Goal: Complete application form: Complete application form

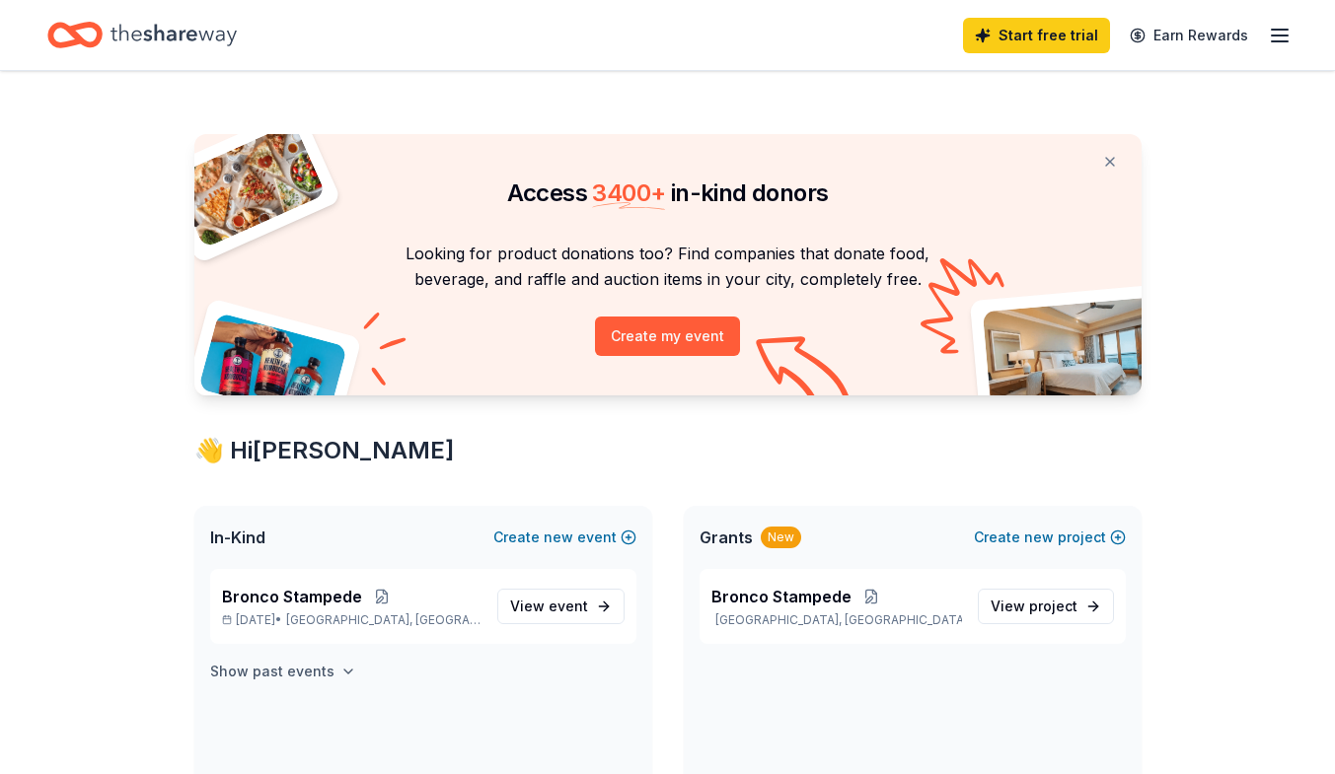
click at [311, 671] on h4 "Show past events" at bounding box center [272, 672] width 124 height 24
click at [517, 615] on span "View event" at bounding box center [549, 607] width 78 height 24
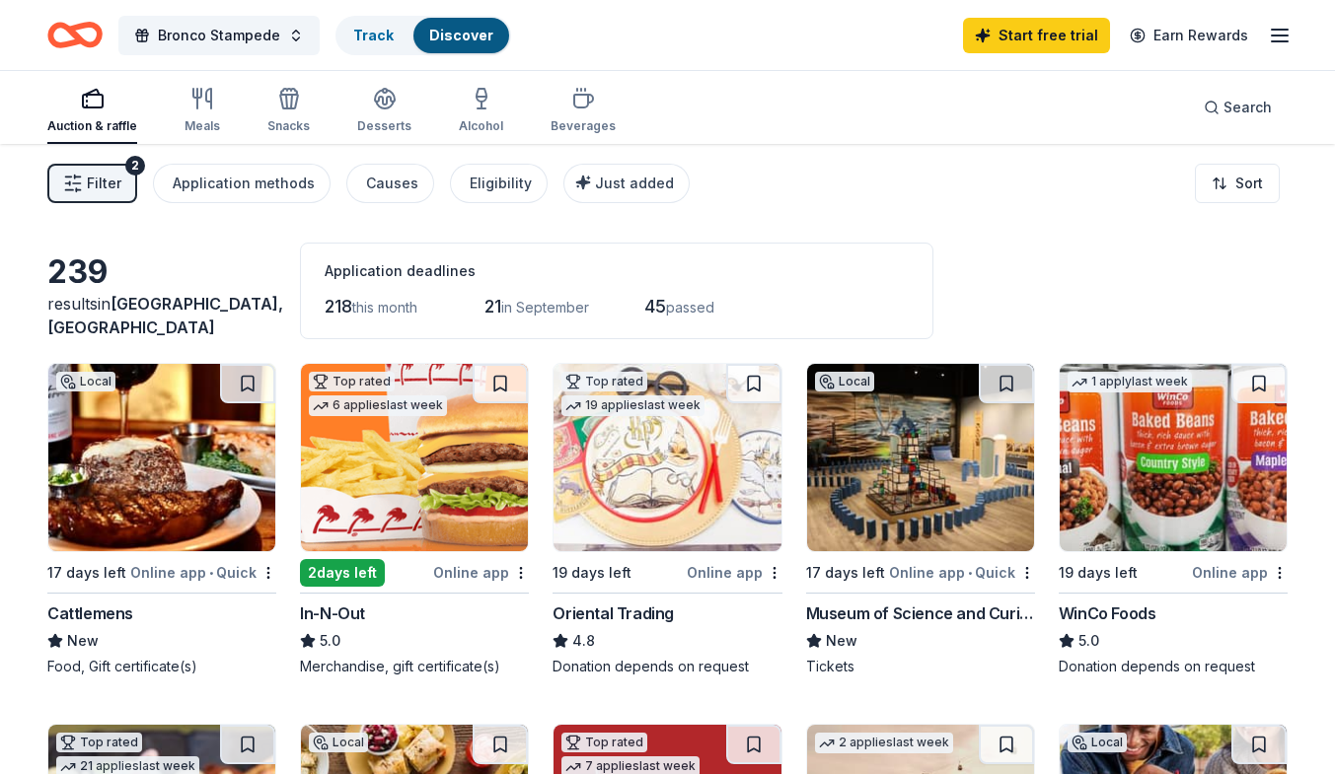
click at [344, 578] on div "2 days left" at bounding box center [342, 573] width 85 height 28
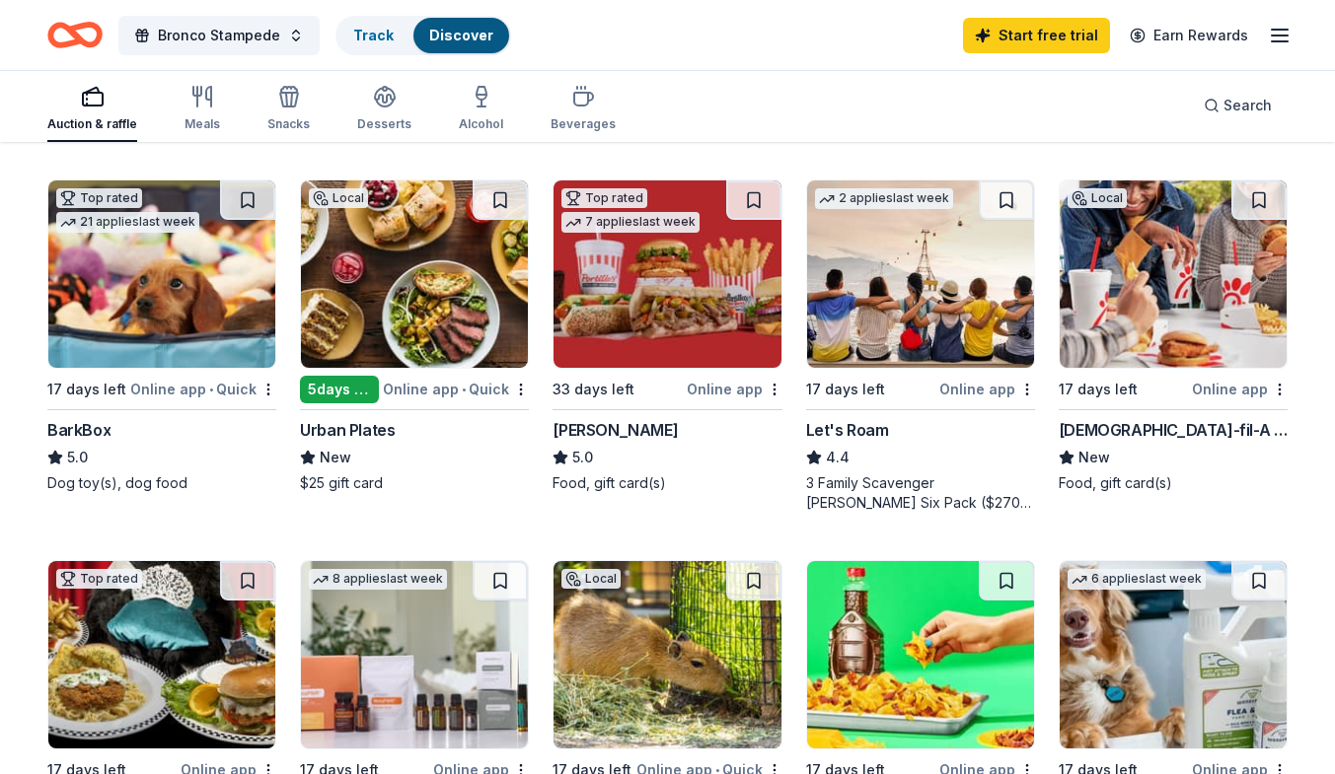
scroll to position [562, 0]
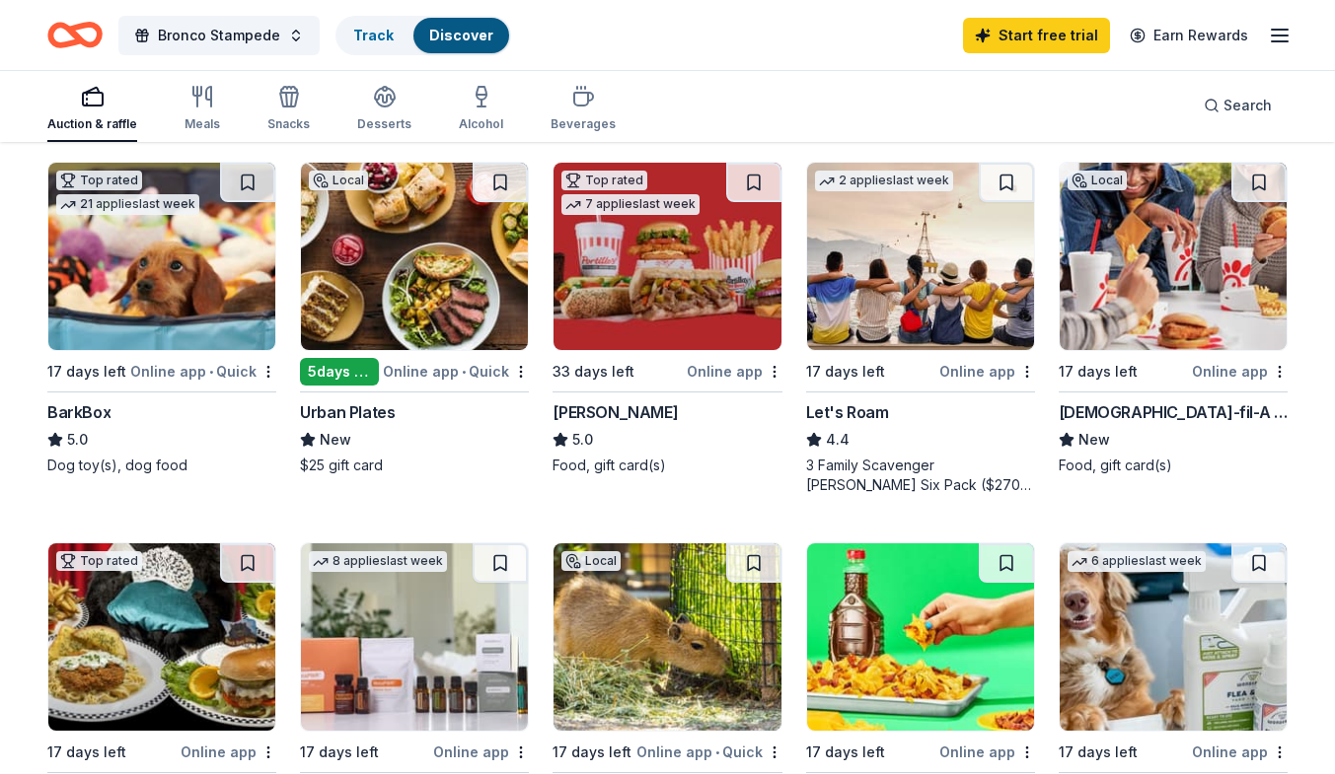
click at [1217, 325] on img at bounding box center [1173, 256] width 227 height 187
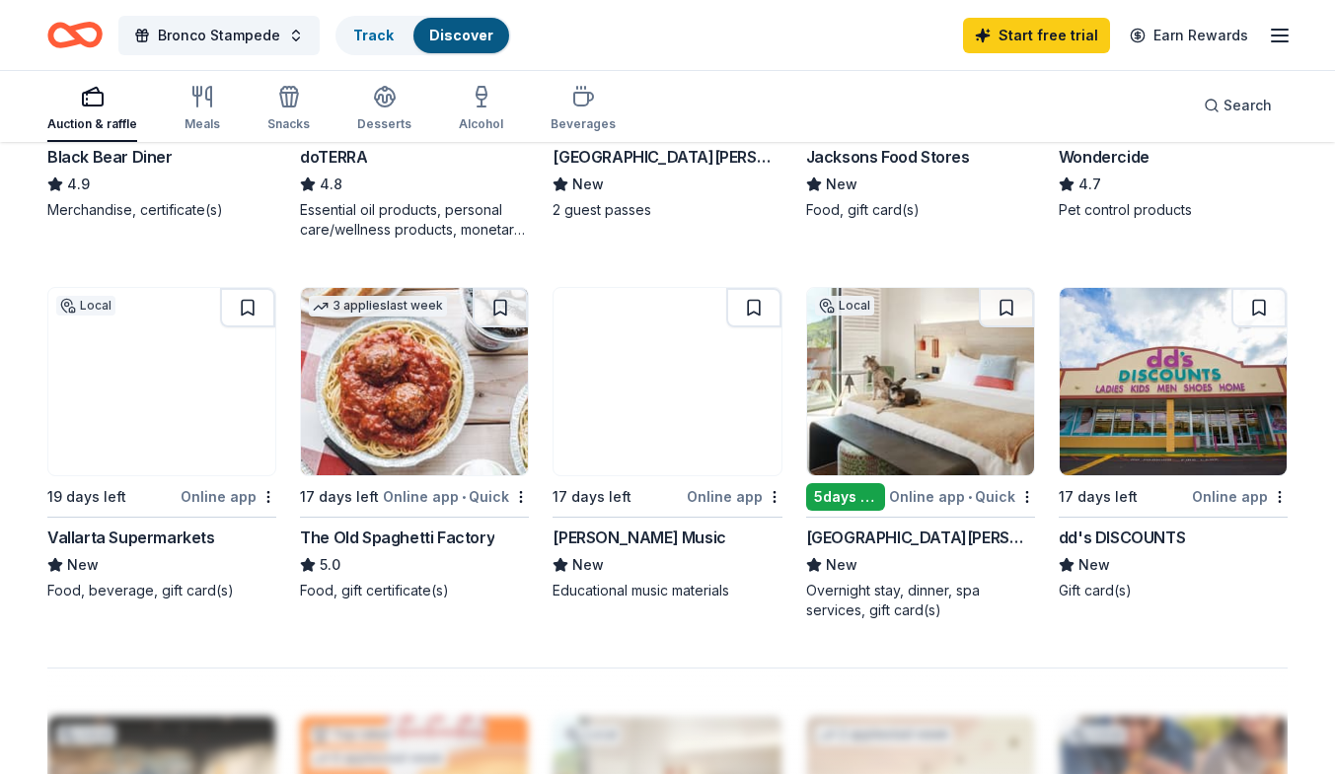
scroll to position [1204, 0]
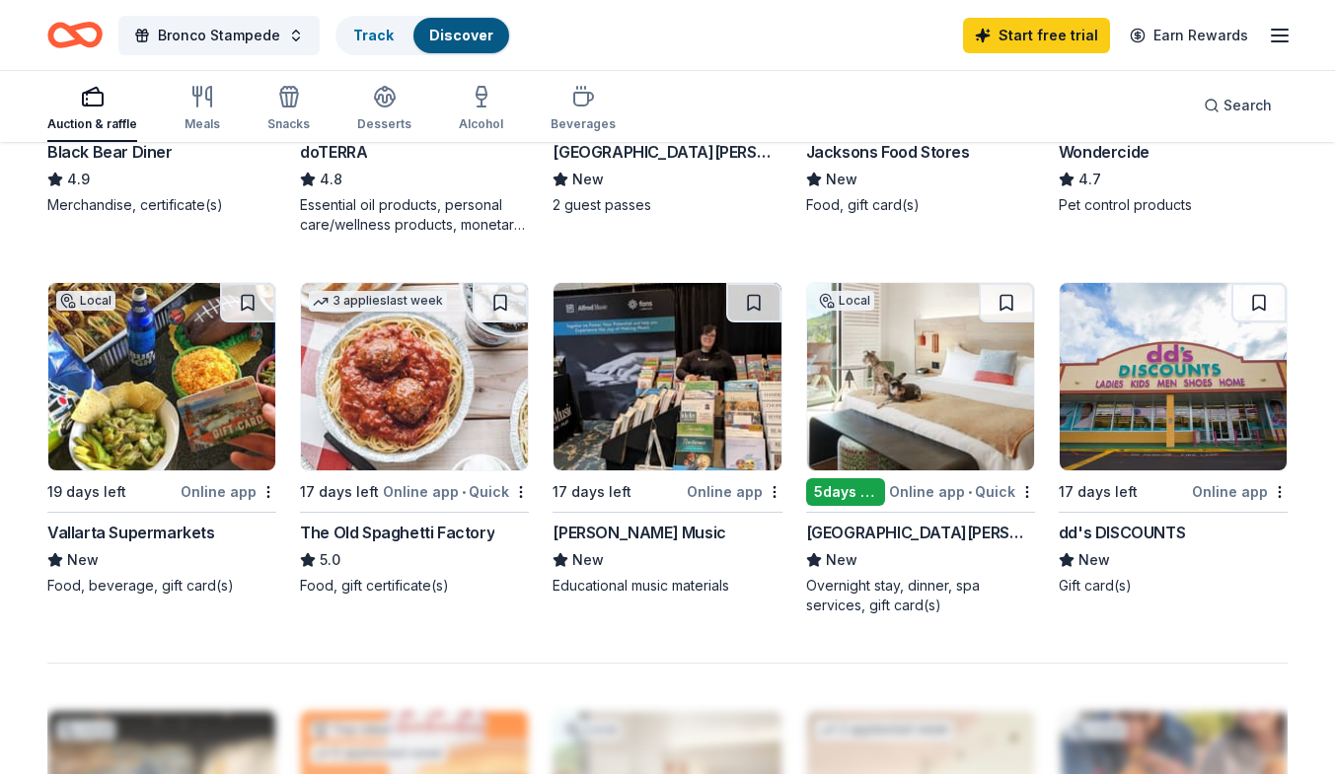
click at [417, 423] on img at bounding box center [414, 376] width 227 height 187
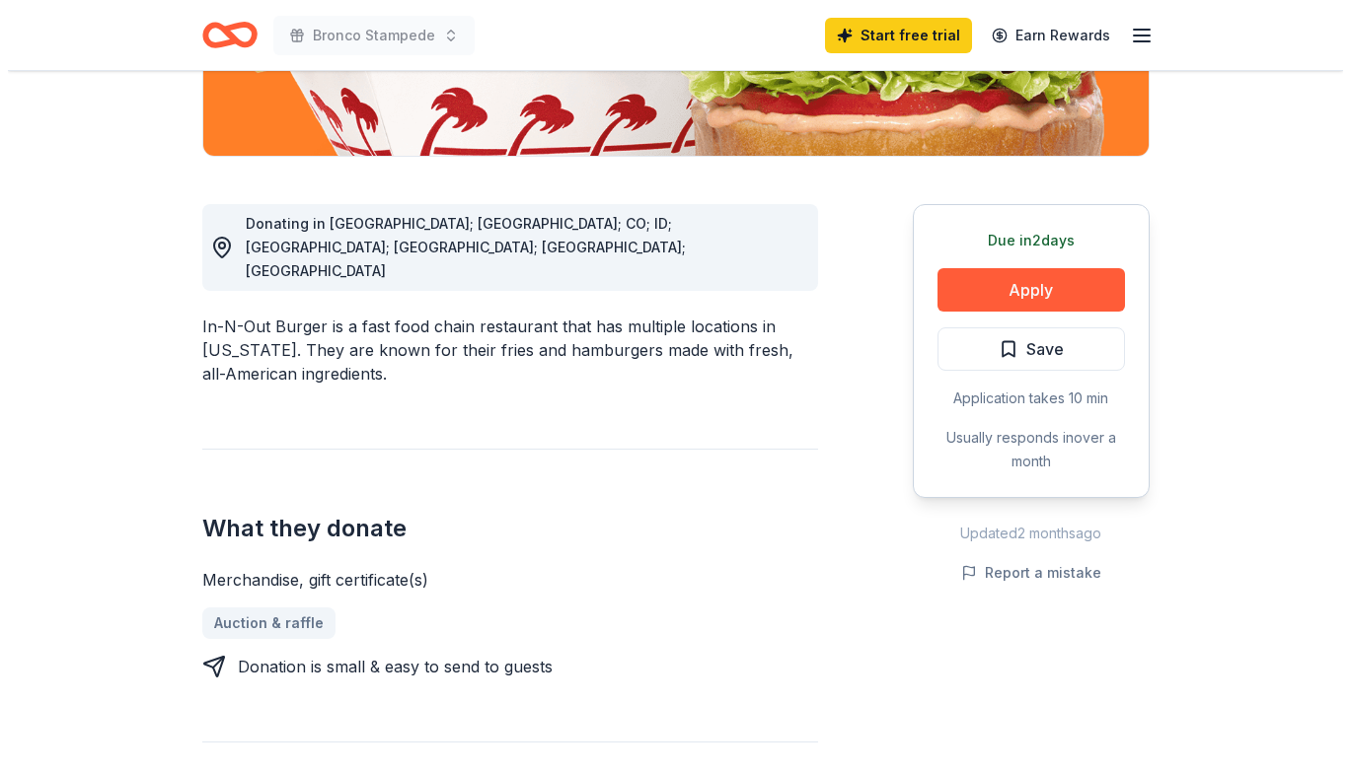
scroll to position [477, 0]
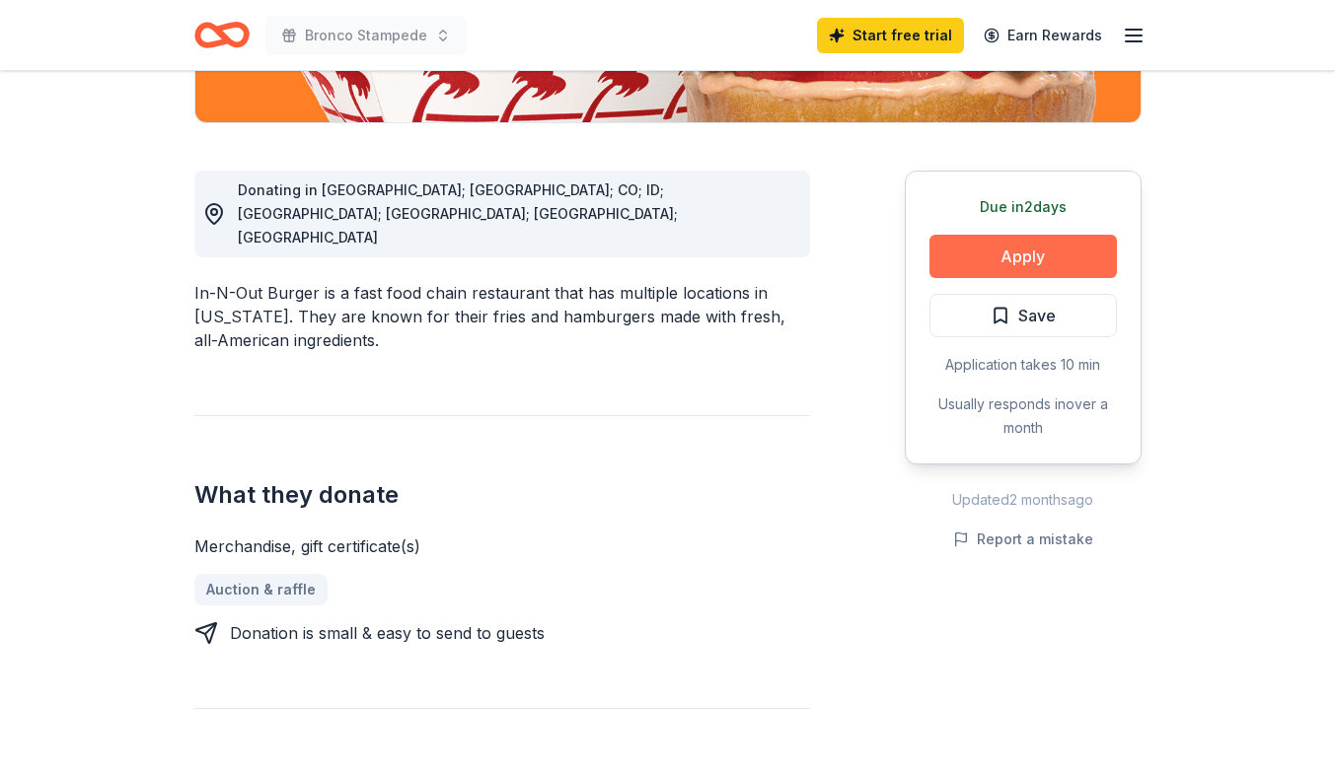
click at [1024, 274] on button "Apply" at bounding box center [1022, 256] width 187 height 43
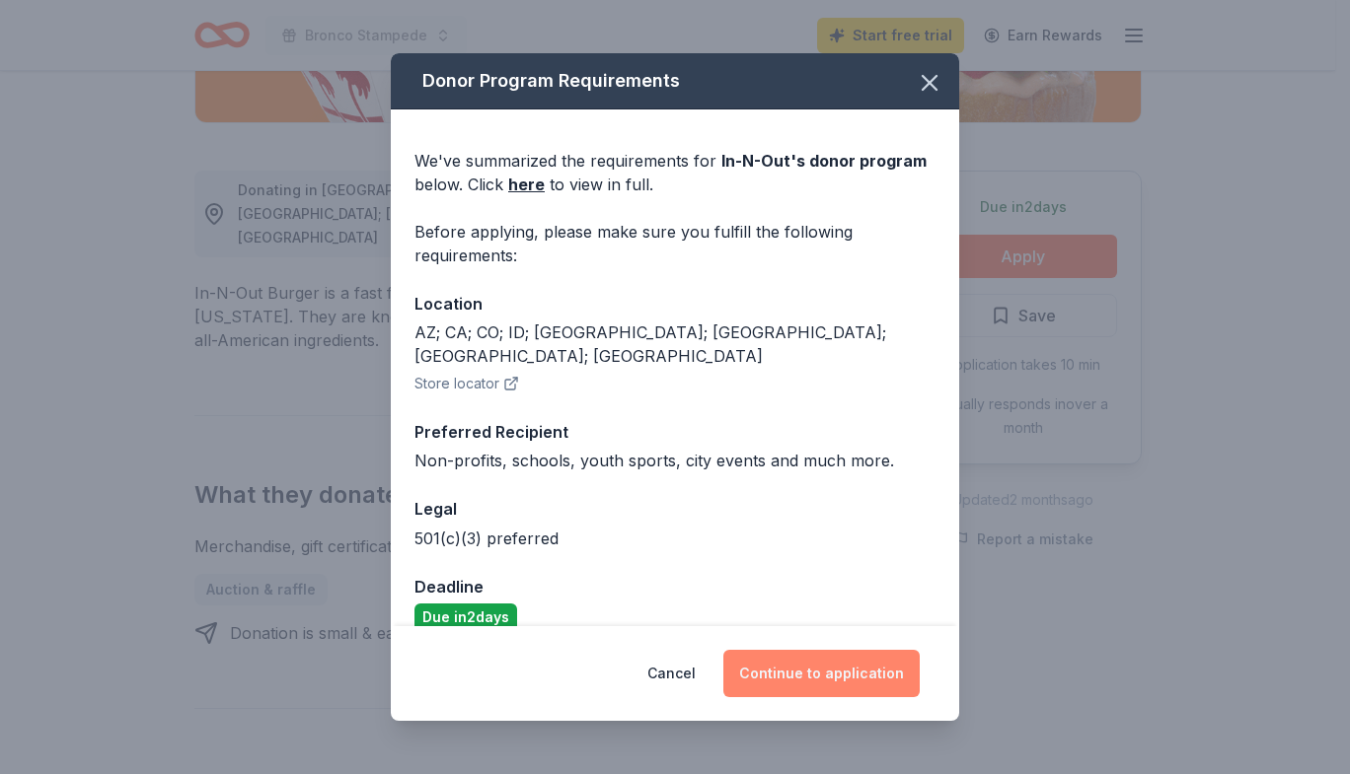
click at [853, 691] on button "Continue to application" at bounding box center [821, 673] width 196 height 47
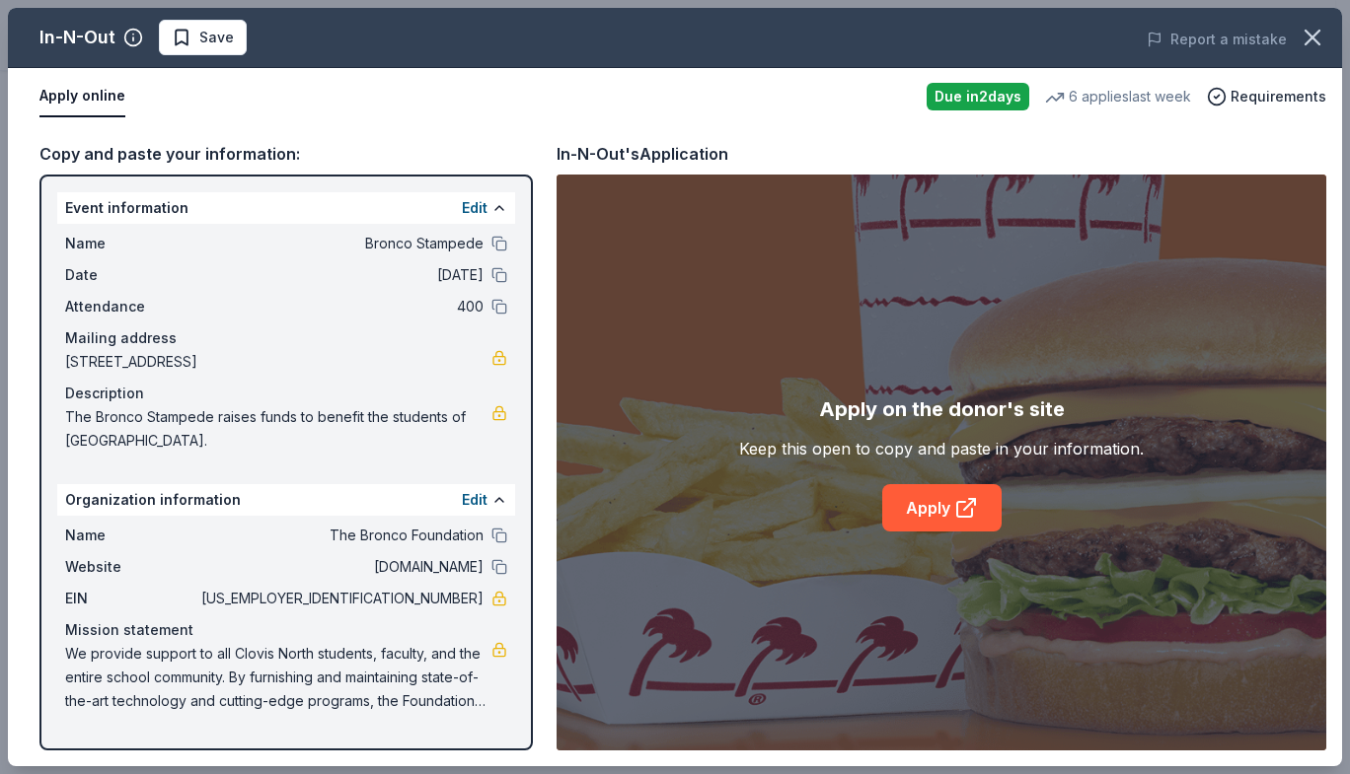
drag, startPoint x: 1346, startPoint y: 231, endPoint x: 1349, endPoint y: 425, distance: 194.4
click at [1334, 425] on div "In-N-Out Save Report a mistake Apply online Due in 2 days 6 applies last week R…" at bounding box center [675, 387] width 1350 height 774
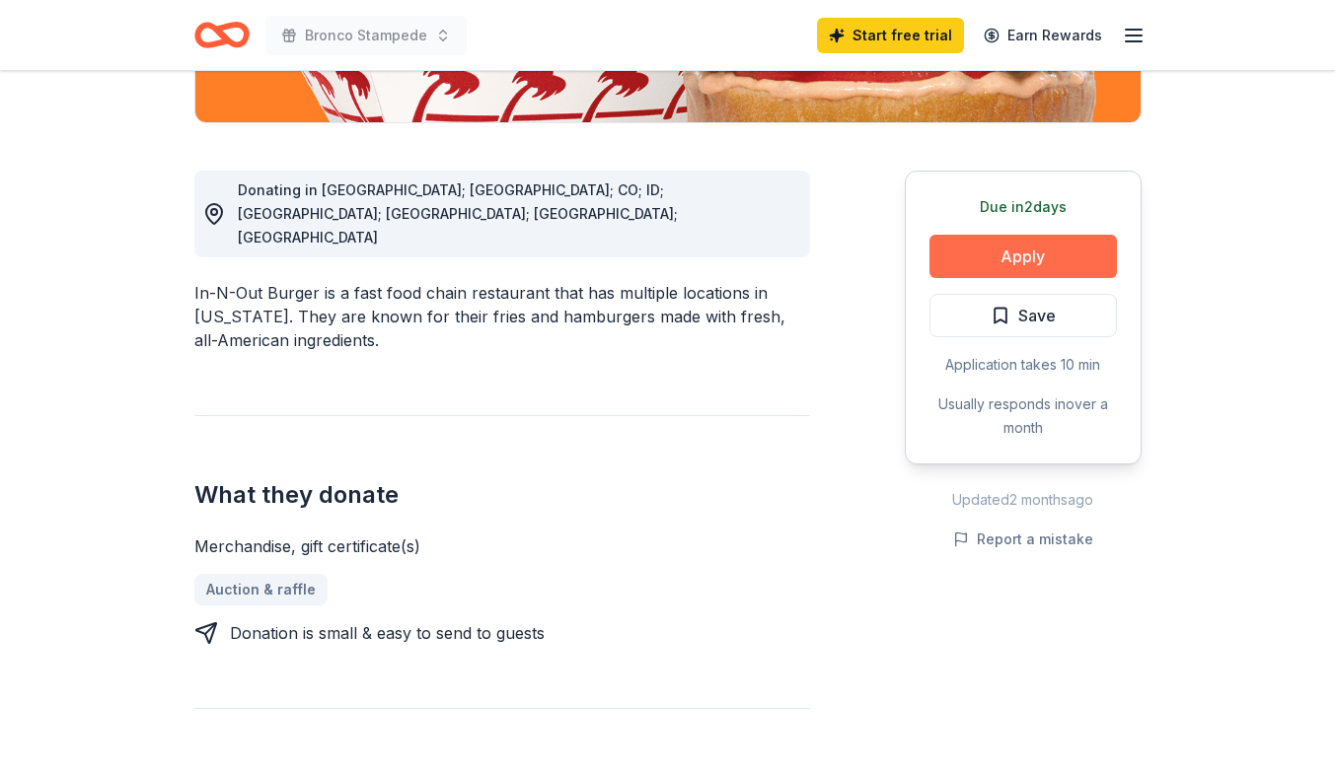
click at [1069, 262] on button "Apply" at bounding box center [1022, 256] width 187 height 43
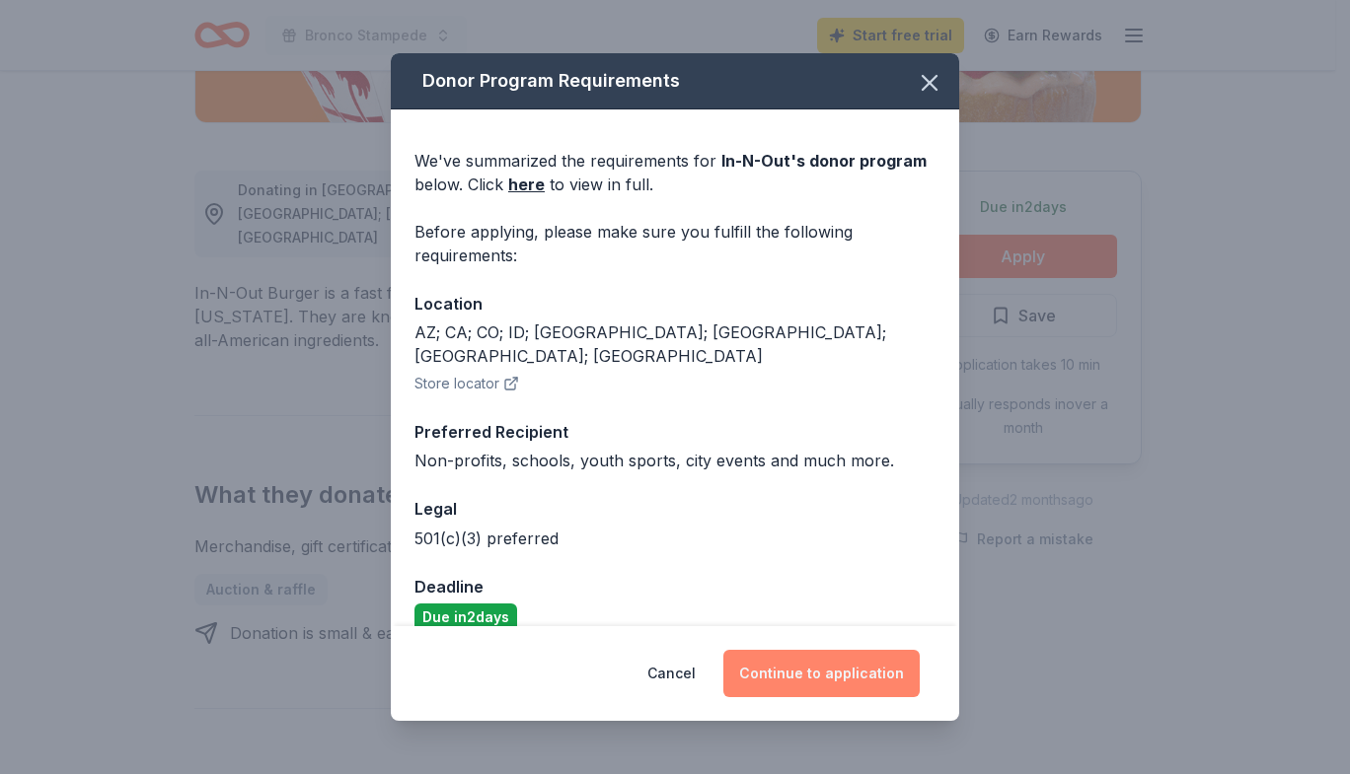
click at [839, 678] on button "Continue to application" at bounding box center [821, 673] width 196 height 47
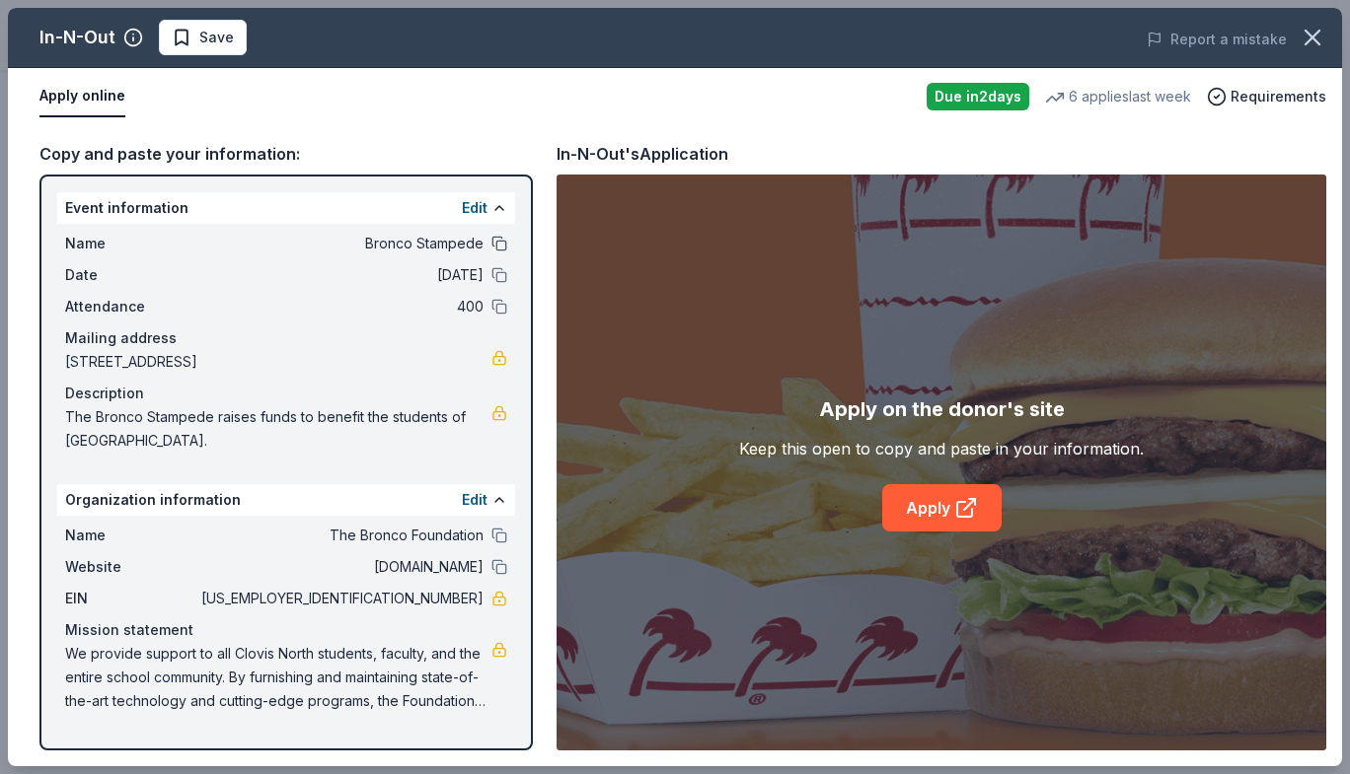
click at [505, 242] on button at bounding box center [499, 244] width 16 height 16
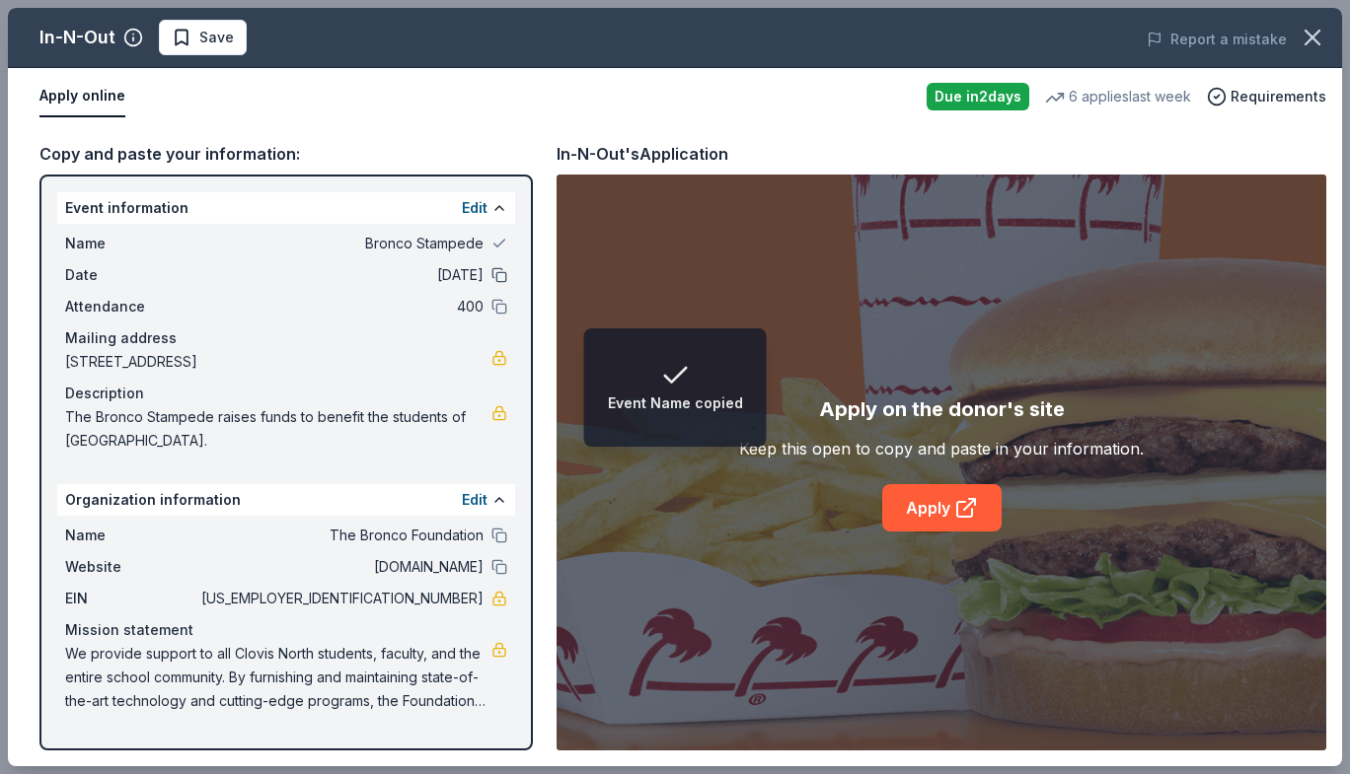
click at [497, 275] on button at bounding box center [499, 275] width 16 height 16
click at [503, 310] on button at bounding box center [499, 307] width 16 height 16
click at [498, 537] on button at bounding box center [499, 536] width 16 height 16
click at [499, 564] on button at bounding box center [499, 567] width 16 height 16
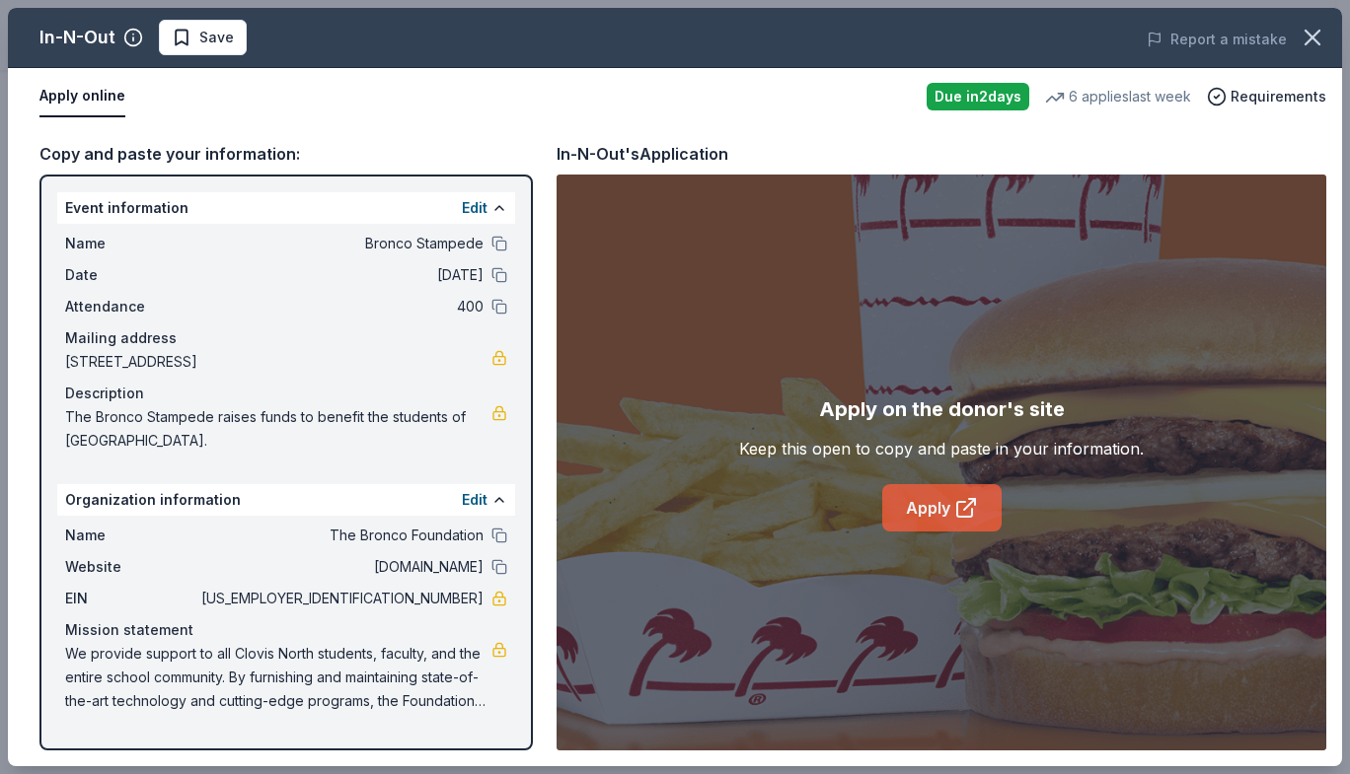
click at [952, 503] on link "Apply" at bounding box center [941, 507] width 119 height 47
click at [499, 245] on button at bounding box center [499, 244] width 16 height 16
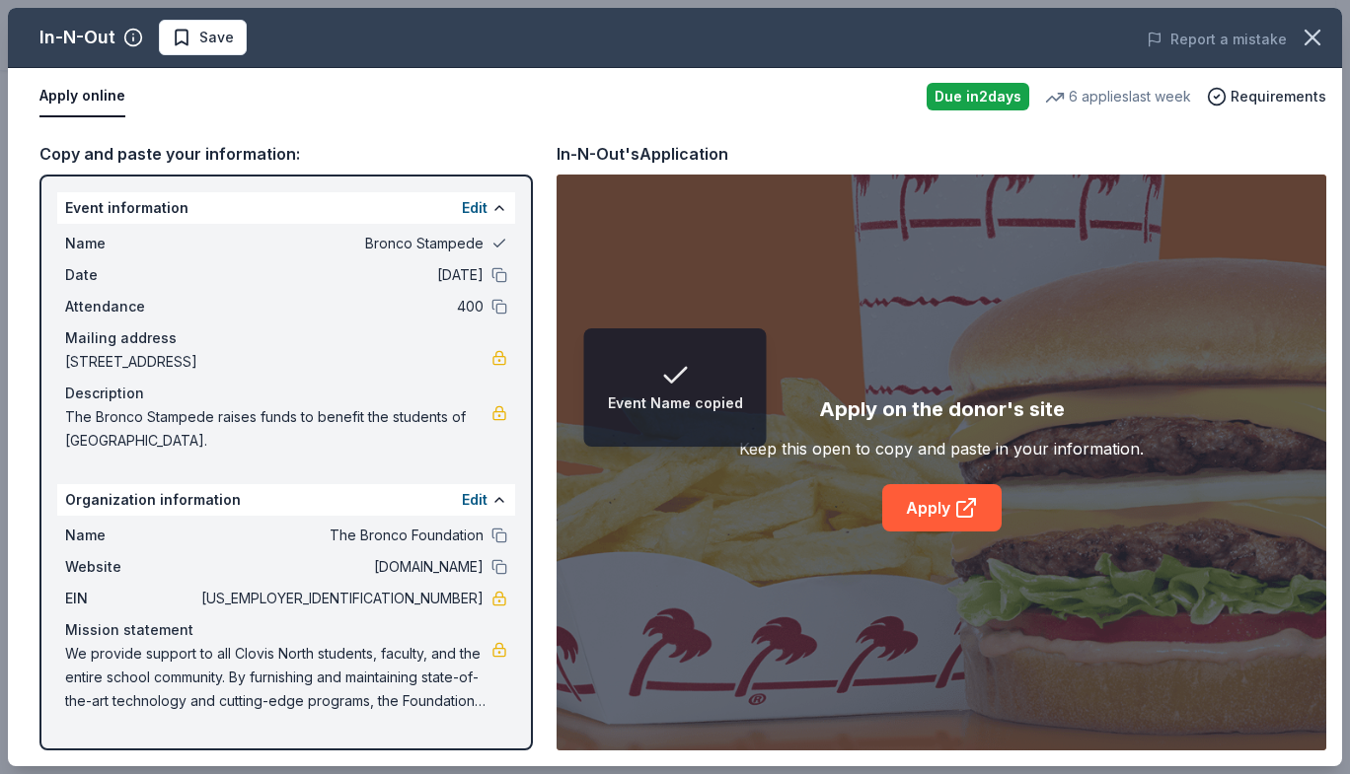
click at [499, 245] on button at bounding box center [499, 244] width 16 height 16
click at [501, 524] on div "Name The Bronco Foundation" at bounding box center [286, 536] width 442 height 24
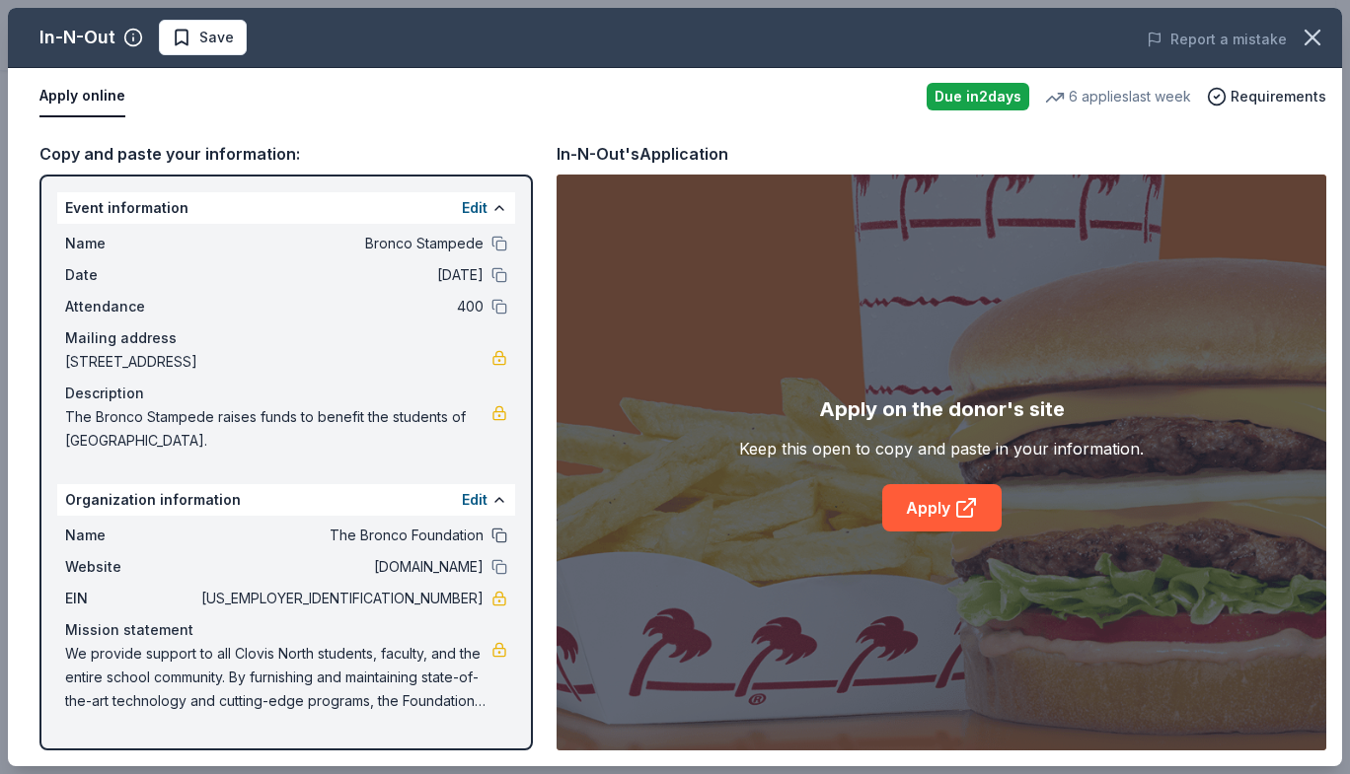
click at [498, 537] on button at bounding box center [499, 536] width 16 height 16
drag, startPoint x: 404, startPoint y: 600, endPoint x: 466, endPoint y: 600, distance: 61.2
click at [466, 600] on span "[US_EMPLOYER_IDENTIFICATION_NUMBER]" at bounding box center [340, 599] width 286 height 24
drag, startPoint x: 484, startPoint y: 600, endPoint x: 411, endPoint y: 608, distance: 73.4
click at [411, 608] on div "EIN 71-1036638" at bounding box center [286, 599] width 442 height 24
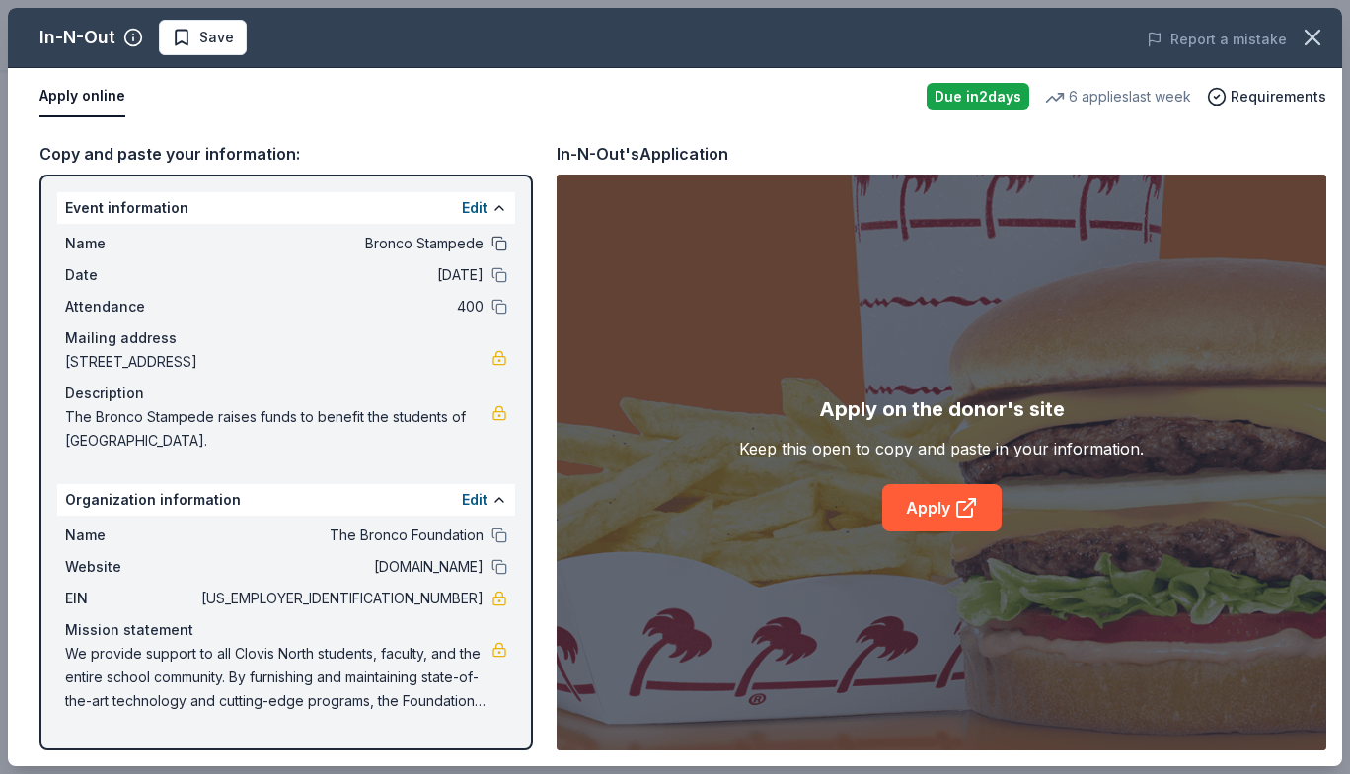
click at [499, 246] on button at bounding box center [499, 244] width 16 height 16
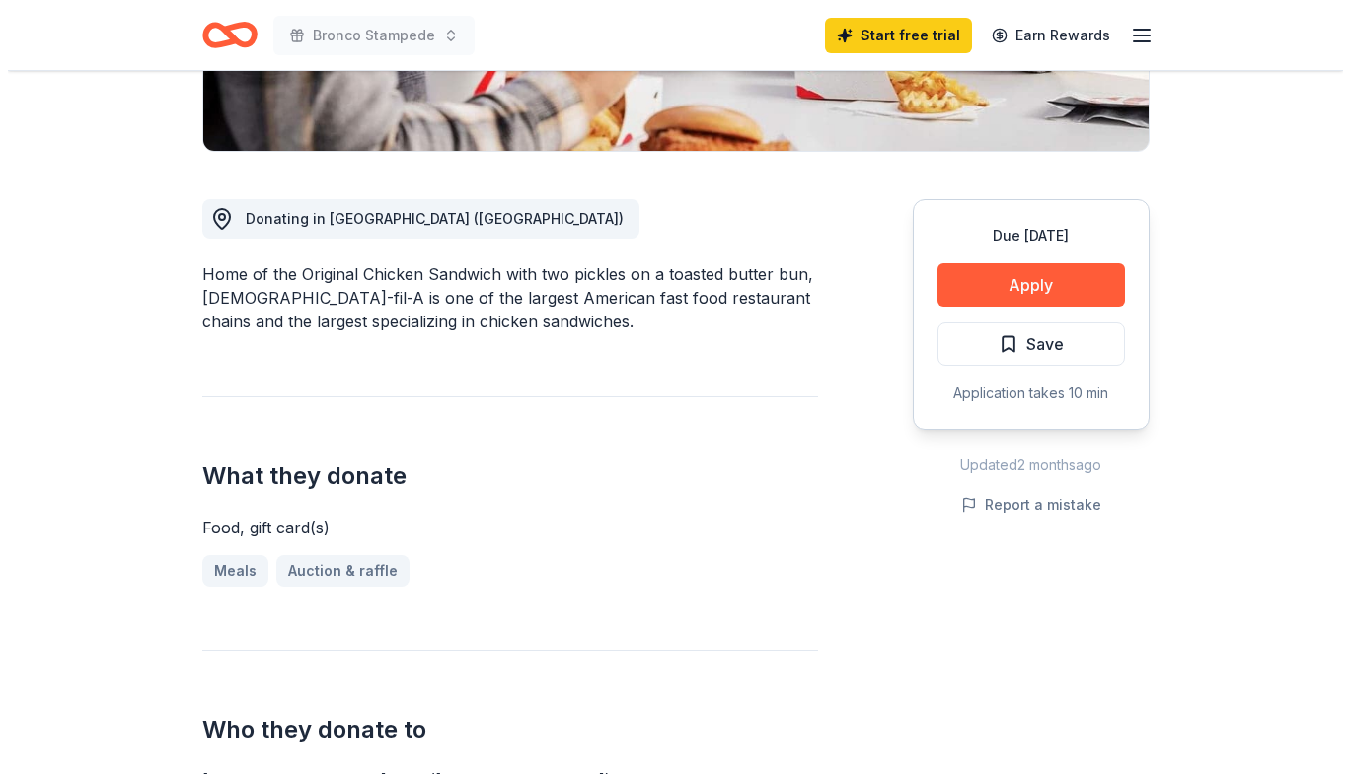
scroll to position [518, 0]
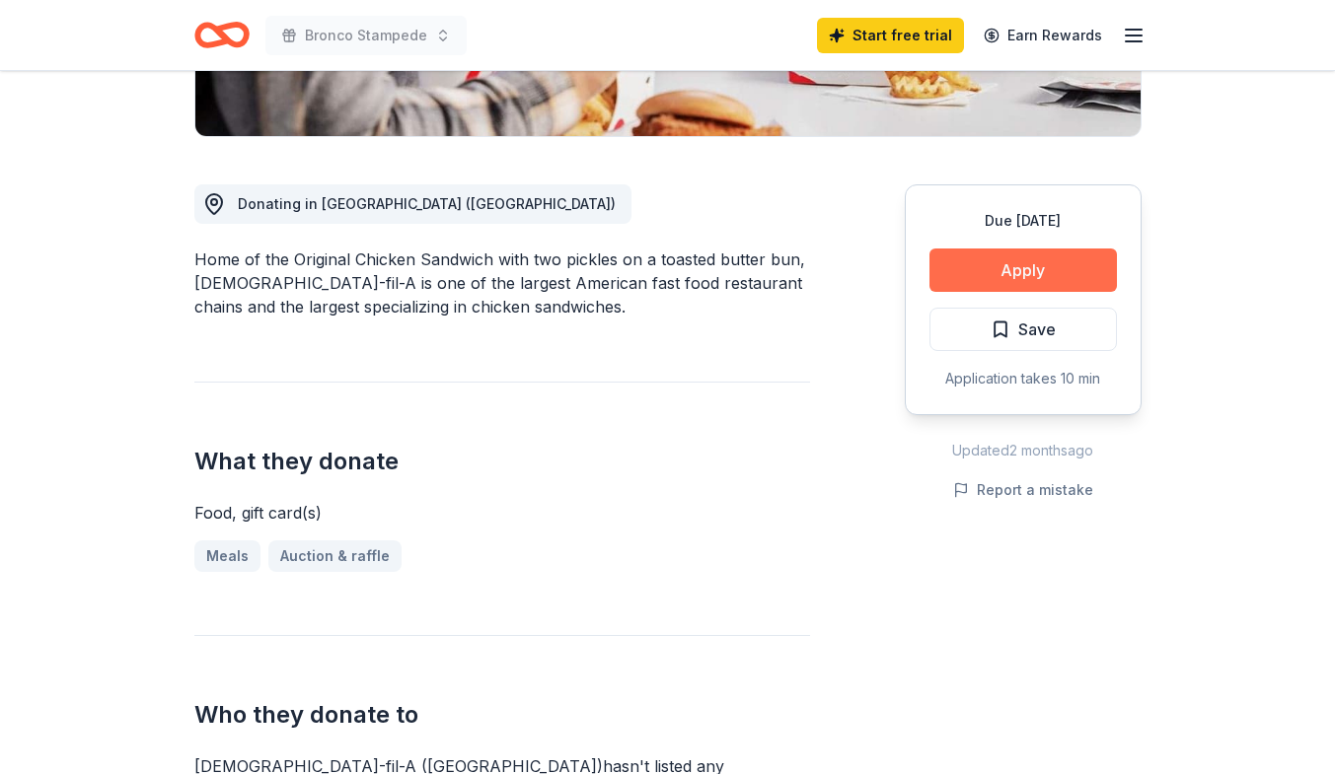
click at [1049, 249] on button "Apply" at bounding box center [1022, 270] width 187 height 43
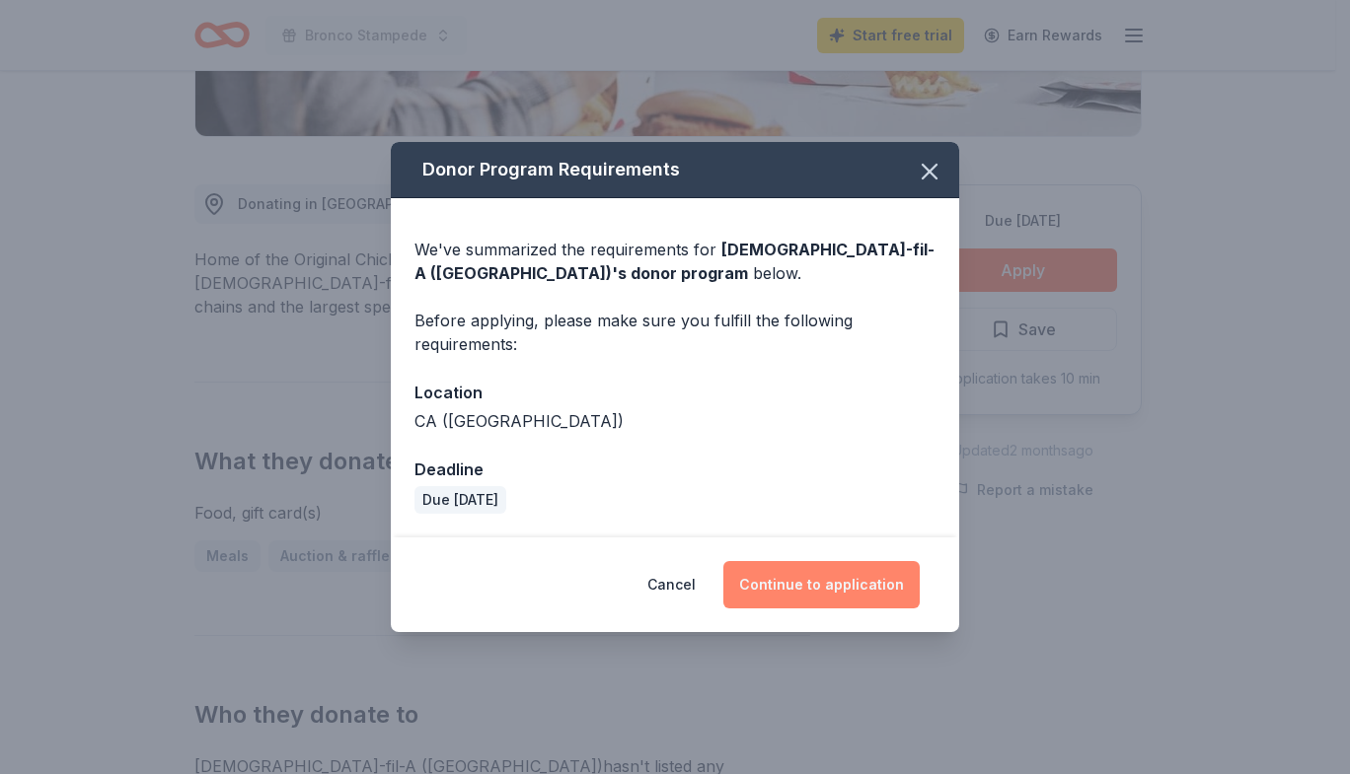
click at [862, 586] on button "Continue to application" at bounding box center [821, 584] width 196 height 47
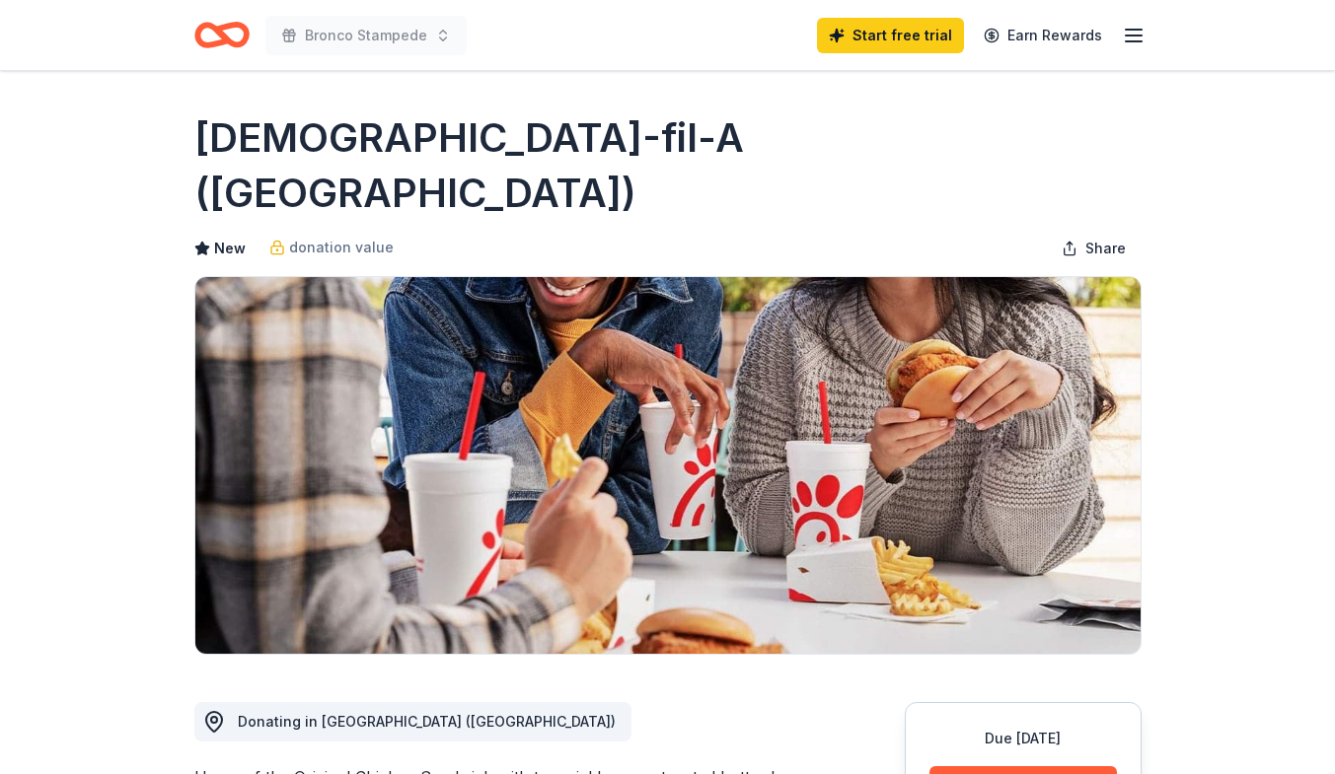
scroll to position [518, 0]
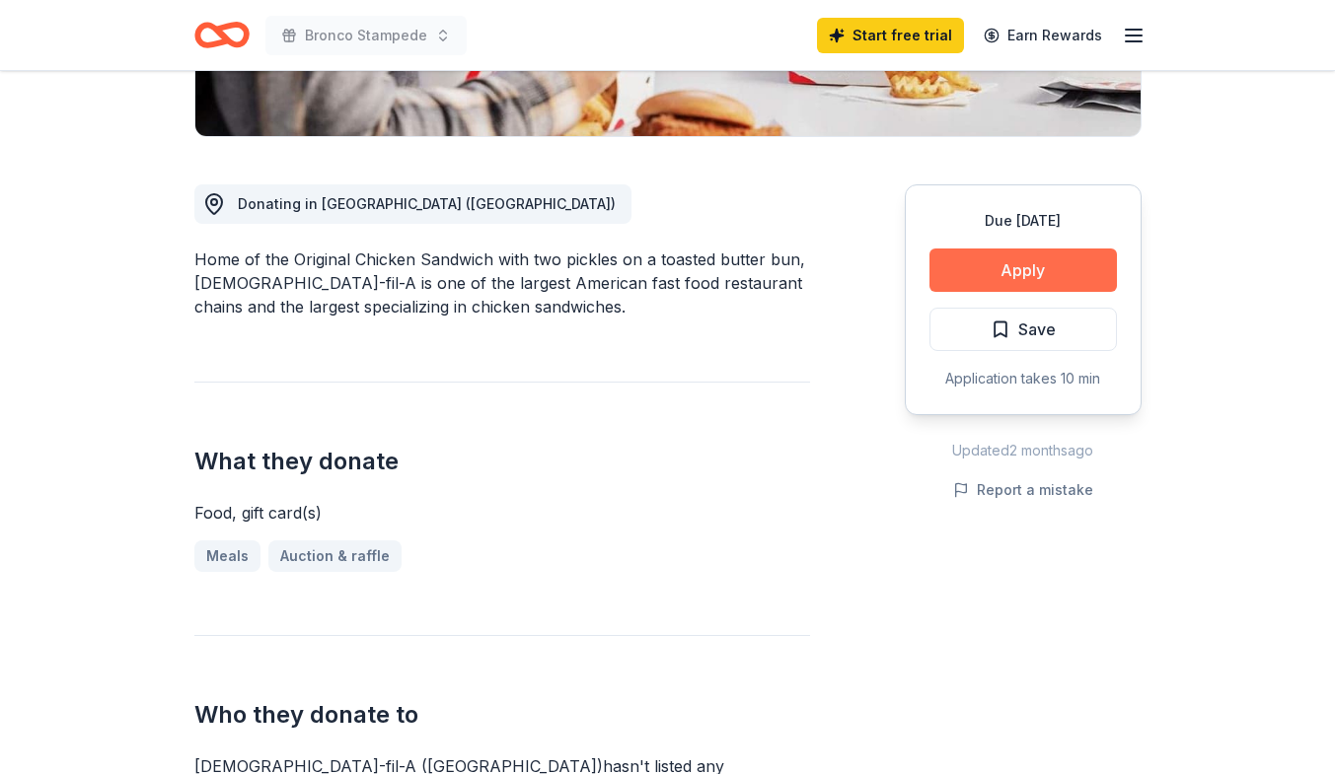
click at [1046, 249] on button "Apply" at bounding box center [1022, 270] width 187 height 43
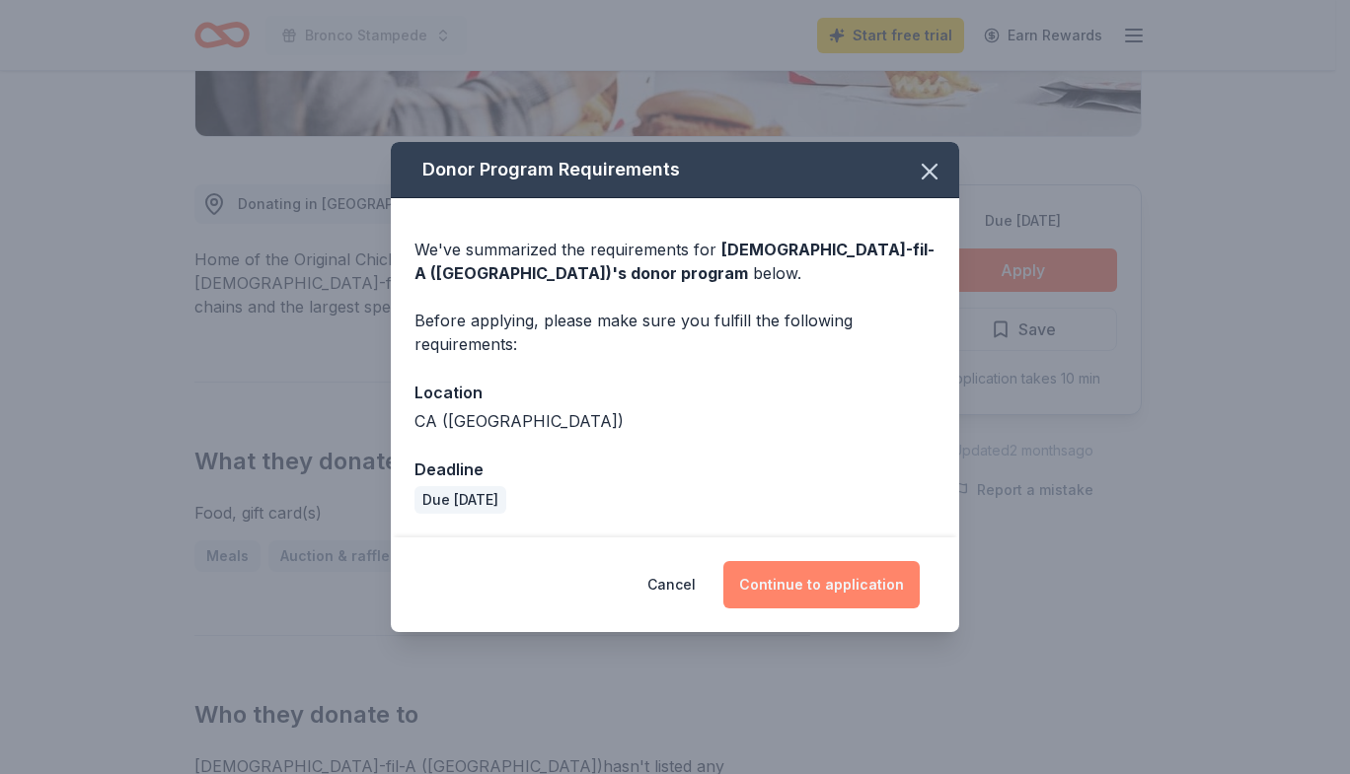
click at [794, 602] on button "Continue to application" at bounding box center [821, 584] width 196 height 47
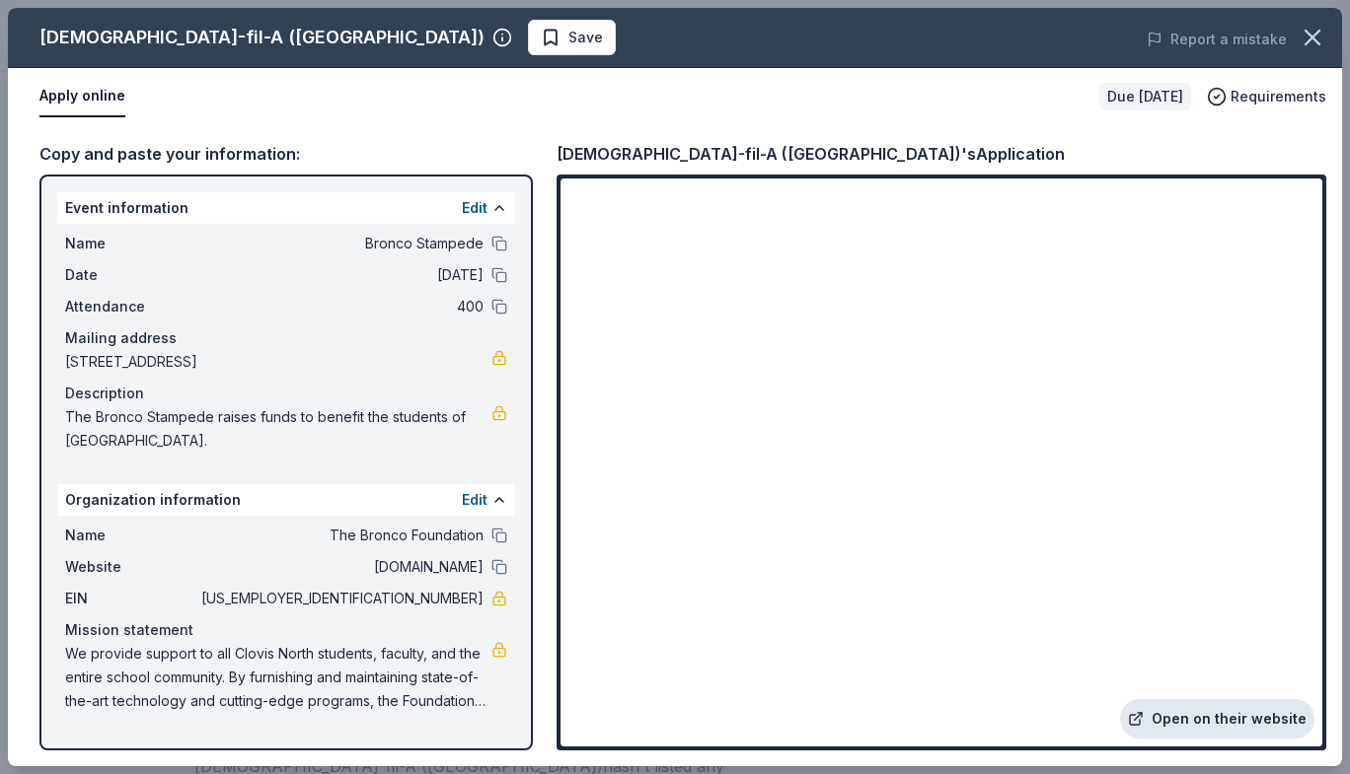
click at [1244, 721] on link "Open on their website" at bounding box center [1217, 718] width 194 height 39
click at [496, 536] on button at bounding box center [499, 536] width 16 height 16
click at [1318, 42] on icon "button" at bounding box center [1312, 38] width 14 height 14
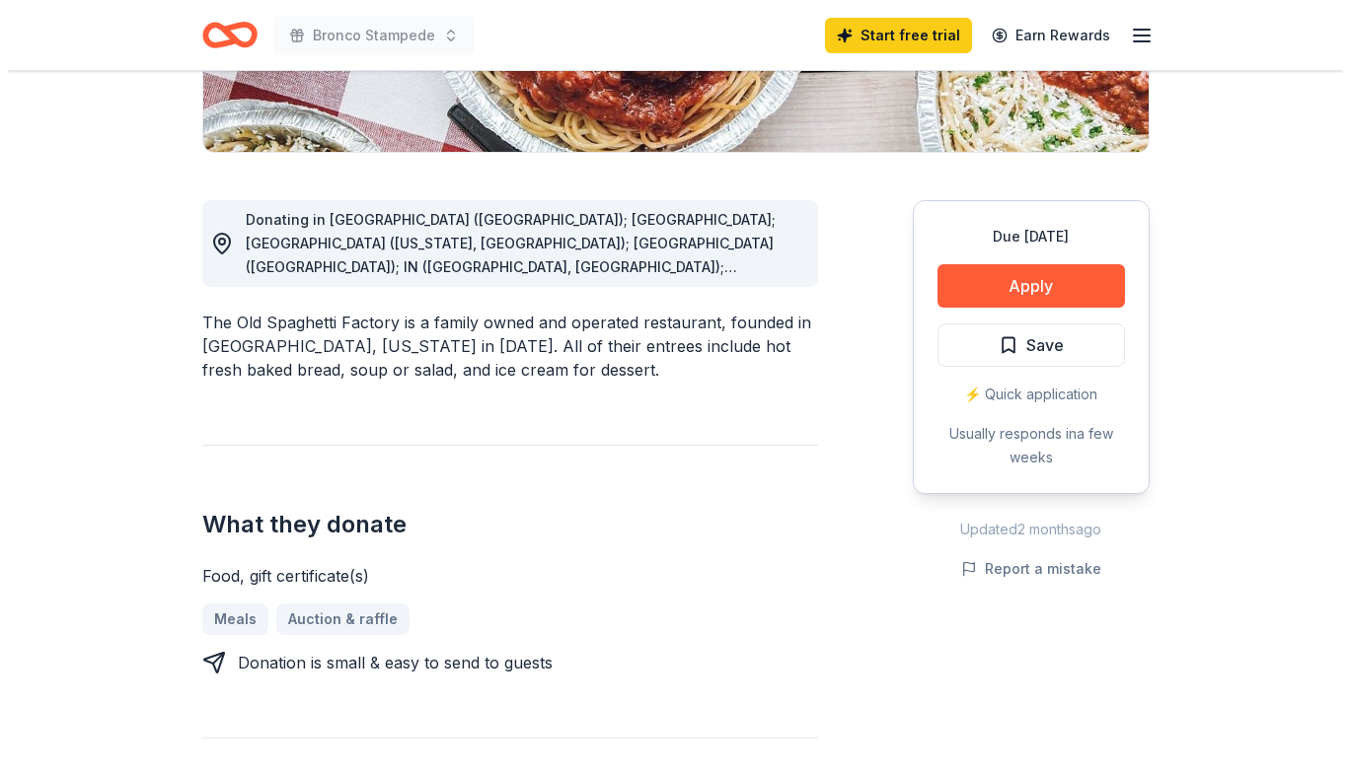
scroll to position [452, 0]
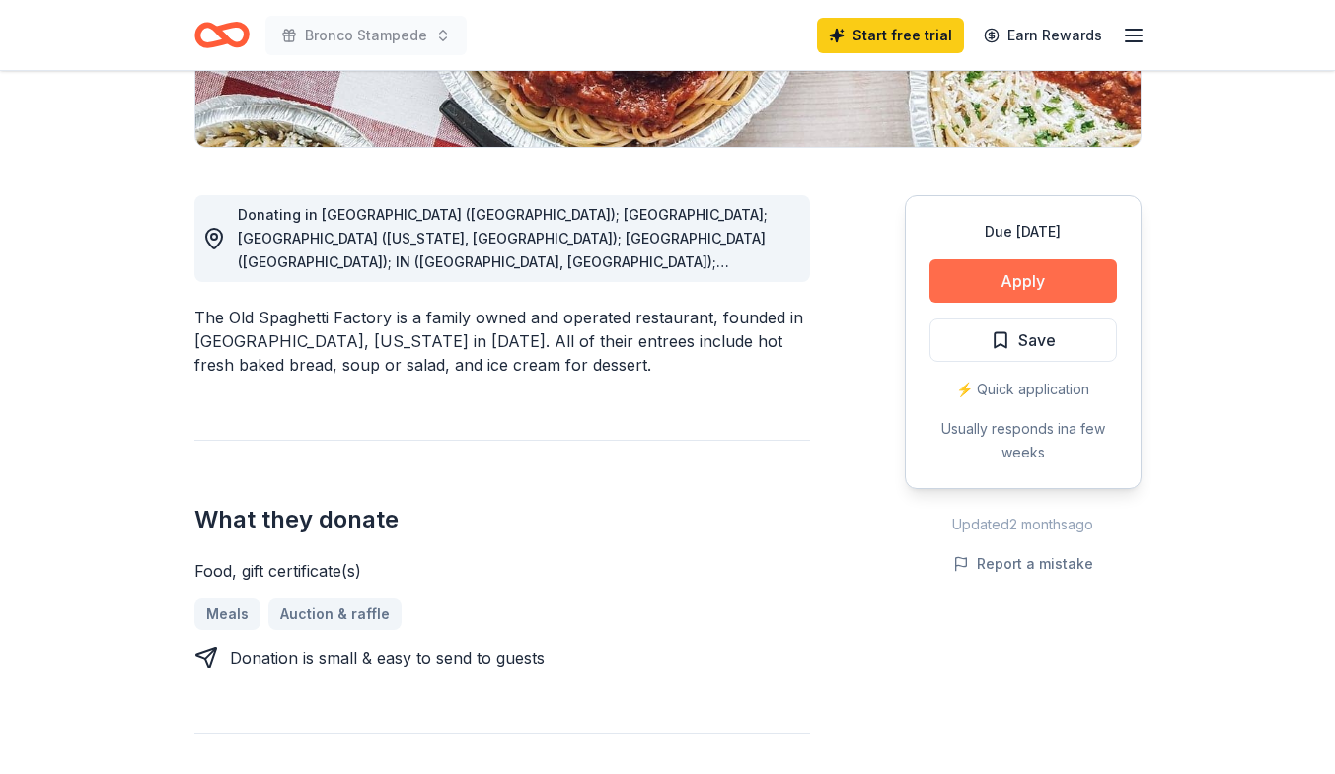
click at [1002, 287] on button "Apply" at bounding box center [1022, 280] width 187 height 43
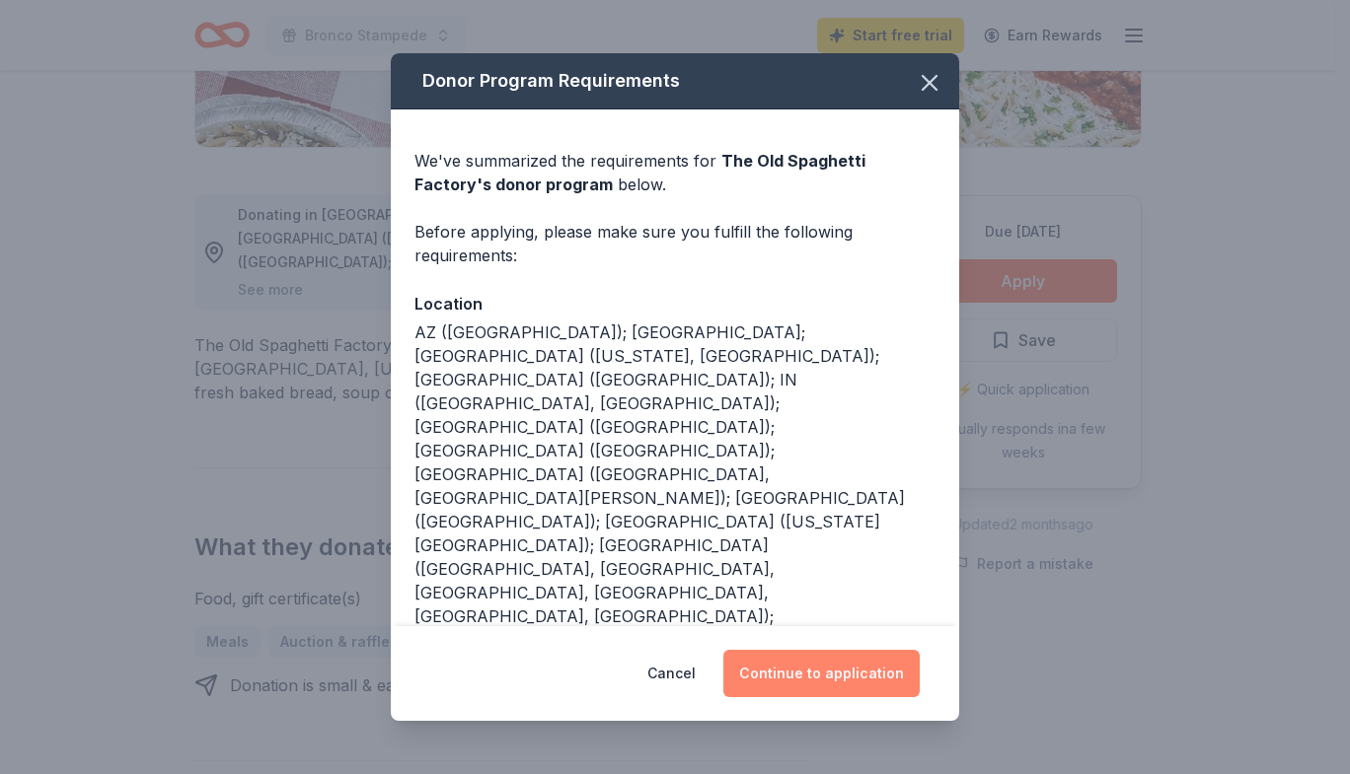
click at [818, 650] on button "Continue to application" at bounding box center [821, 673] width 196 height 47
